Goal: Information Seeking & Learning: Stay updated

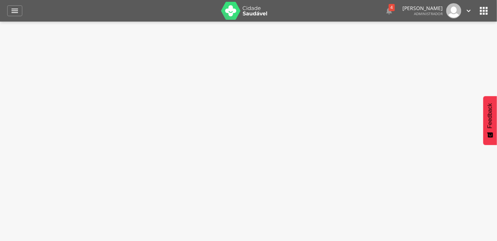
click at [324, 10] on div " 4  Lorem ipsum dolor sit amet, sed do eiusmod tempor incididunt ut labore et…" at bounding box center [380, 10] width 186 height 15
click at [389, 9] on div "4" at bounding box center [392, 7] width 6 height 7
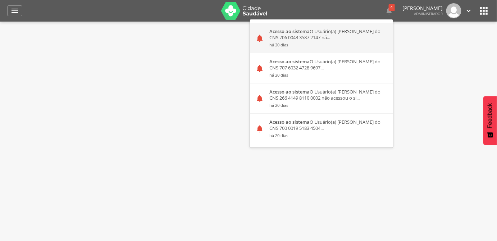
click at [264, 38] on div "Acesso ao sistema O Usuário(a) [PERSON_NAME] do CNS 706 0043 3587 2147 nã... há…" at bounding box center [328, 38] width 129 height 30
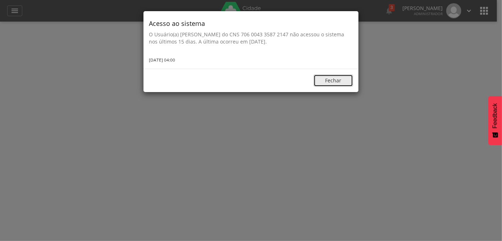
click at [339, 82] on button "Fechar" at bounding box center [334, 80] width 40 height 12
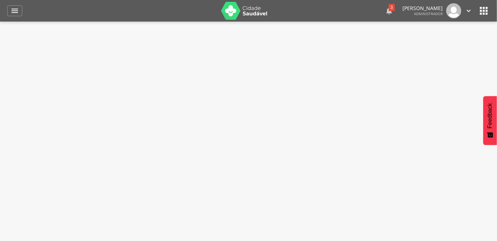
click at [389, 8] on div "3" at bounding box center [392, 7] width 6 height 7
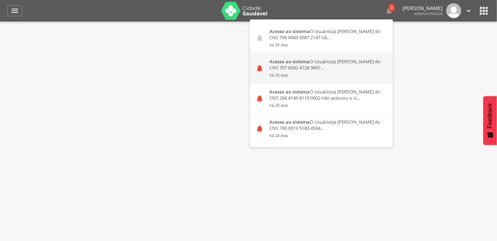
click at [264, 68] on div "Acesso ao sistema O Usuário(a) [PERSON_NAME] do CNS 707 6032 4728 9697... há 20…" at bounding box center [328, 68] width 129 height 30
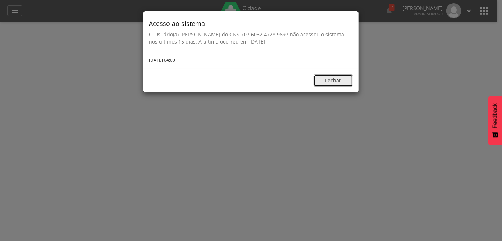
click at [340, 85] on button "Fechar" at bounding box center [334, 80] width 40 height 12
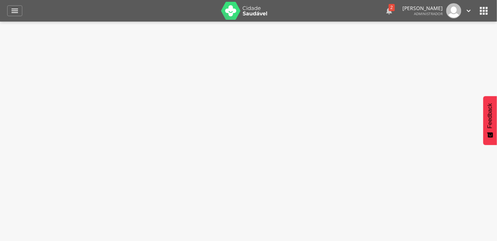
click at [389, 9] on div "2" at bounding box center [392, 7] width 6 height 7
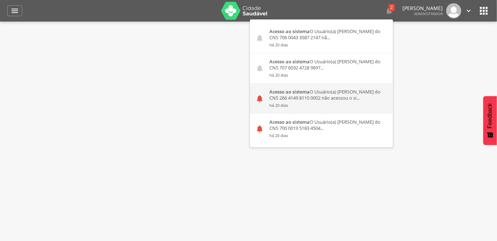
click at [269, 103] on small "há 20 dias" at bounding box center [328, 105] width 118 height 5
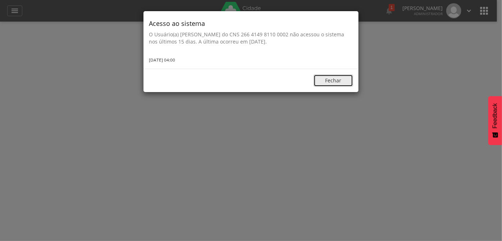
click at [346, 78] on button "Fechar" at bounding box center [334, 80] width 40 height 12
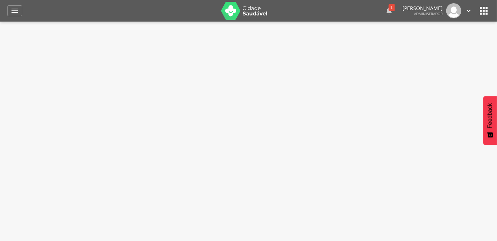
click at [389, 8] on div "1" at bounding box center [392, 7] width 6 height 7
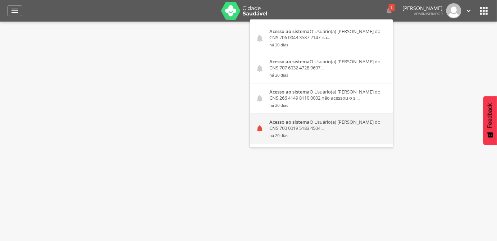
click at [264, 127] on div "Acesso ao sistema O Usuário(a) [PERSON_NAME] do CNS 700 0019 5183 4504... há 20…" at bounding box center [328, 129] width 129 height 30
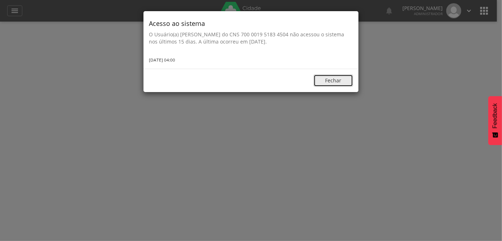
click at [335, 82] on button "Fechar" at bounding box center [334, 80] width 40 height 12
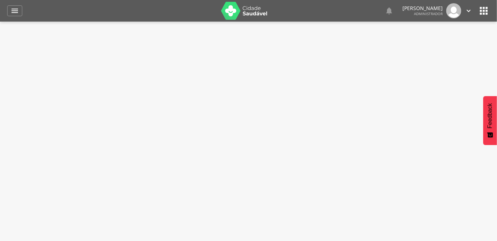
click at [484, 14] on icon "" at bounding box center [484, 11] width 12 height 12
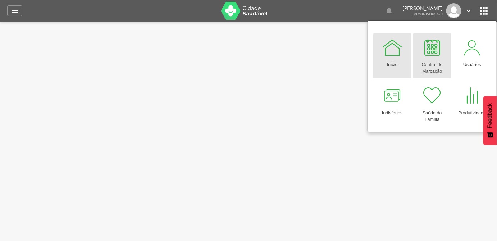
click at [430, 54] on div at bounding box center [433, 48] width 22 height 22
